Goal: Find specific page/section: Find specific page/section

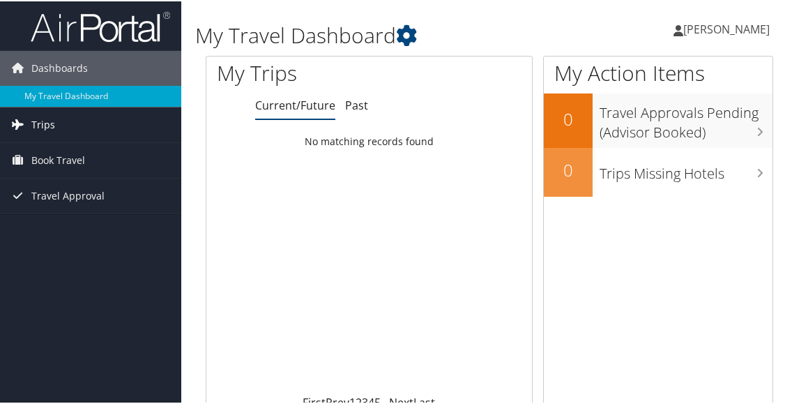
click at [109, 118] on link "Trips" at bounding box center [90, 123] width 181 height 35
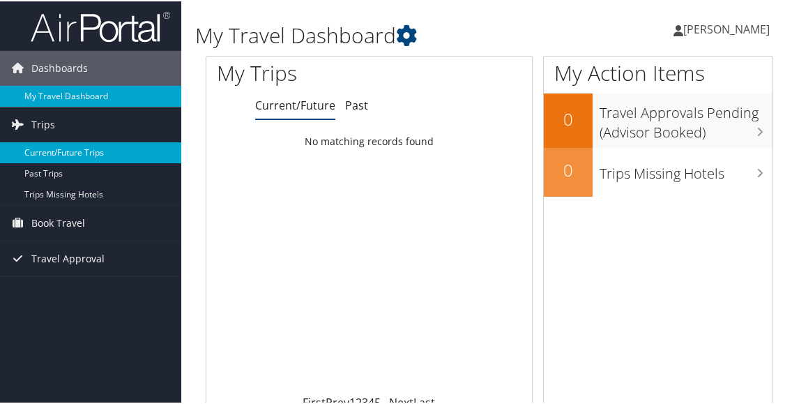
click at [112, 158] on link "Current/Future Trips" at bounding box center [90, 151] width 181 height 21
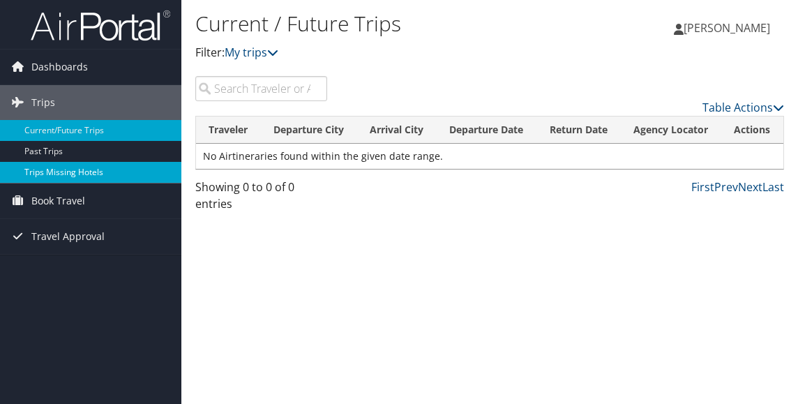
click at [120, 163] on link "Trips Missing Hotels" at bounding box center [90, 172] width 181 height 21
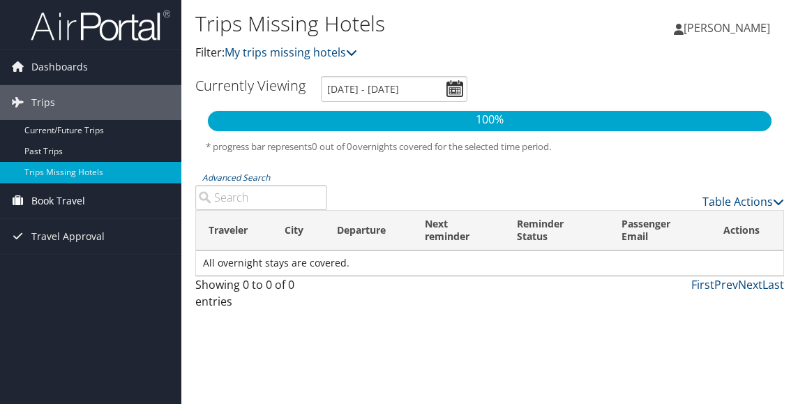
click at [123, 201] on link "Book Travel" at bounding box center [90, 200] width 181 height 35
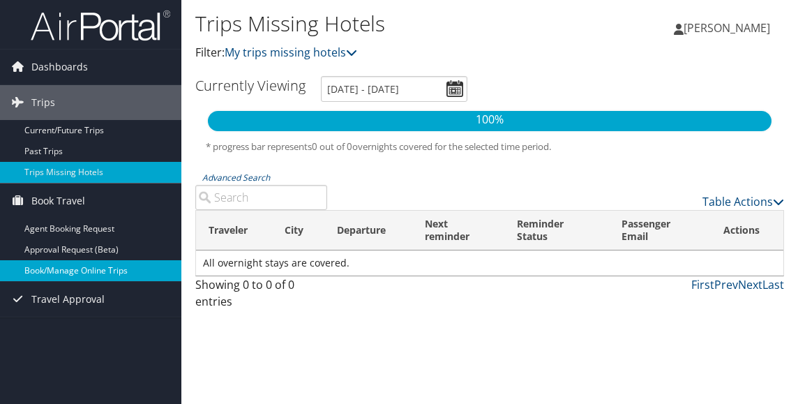
click at [138, 267] on link "Book/Manage Online Trips" at bounding box center [90, 270] width 181 height 21
